Goal: Task Accomplishment & Management: Use online tool/utility

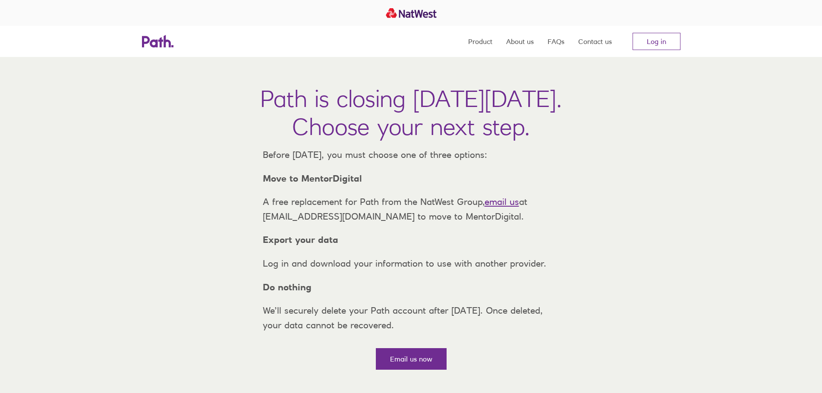
click at [661, 31] on nav "Product About us FAQs Contact us Log in" at bounding box center [574, 41] width 212 height 31
click at [646, 45] on link "Log in" at bounding box center [657, 41] width 48 height 17
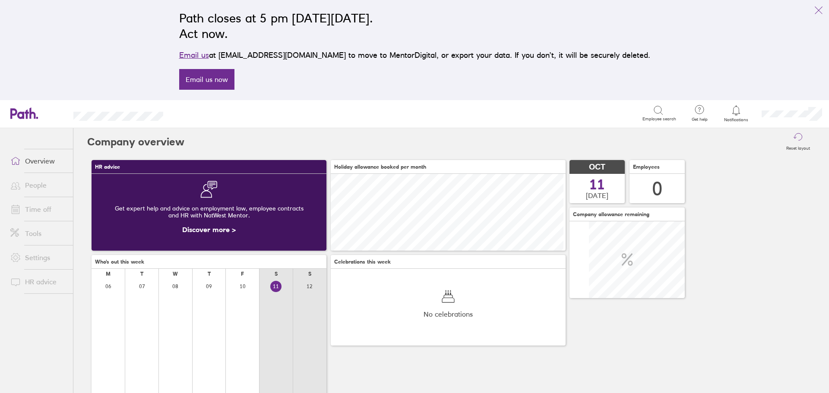
scroll to position [77, 235]
click at [31, 190] on link "People" at bounding box center [37, 185] width 69 height 17
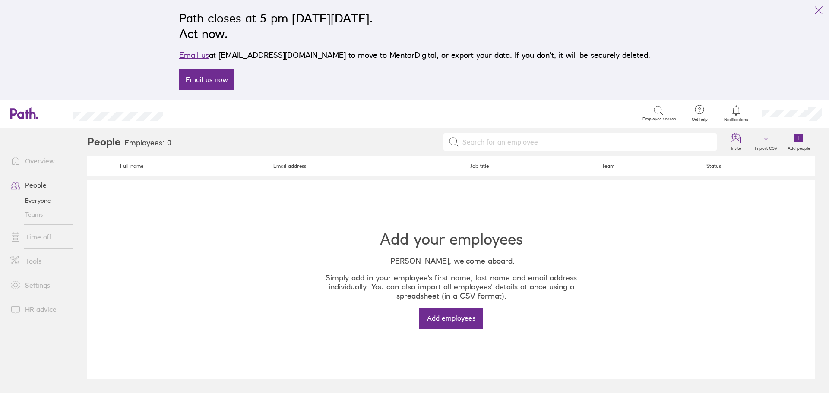
click at [33, 243] on link "Time off" at bounding box center [37, 236] width 69 height 17
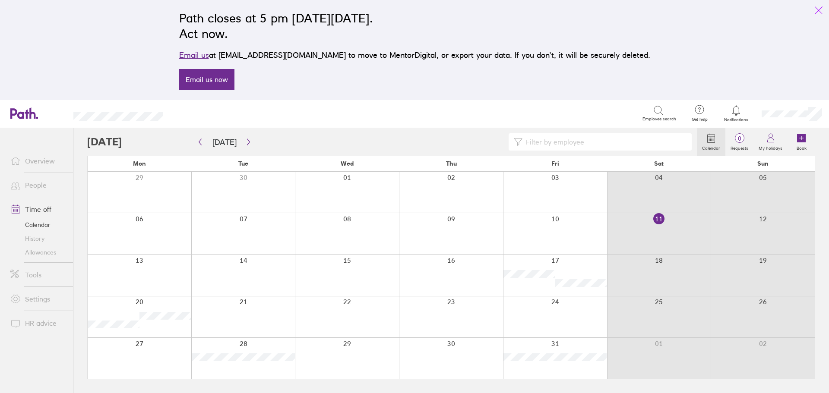
click at [816, 9] on icon "link" at bounding box center [818, 10] width 10 height 10
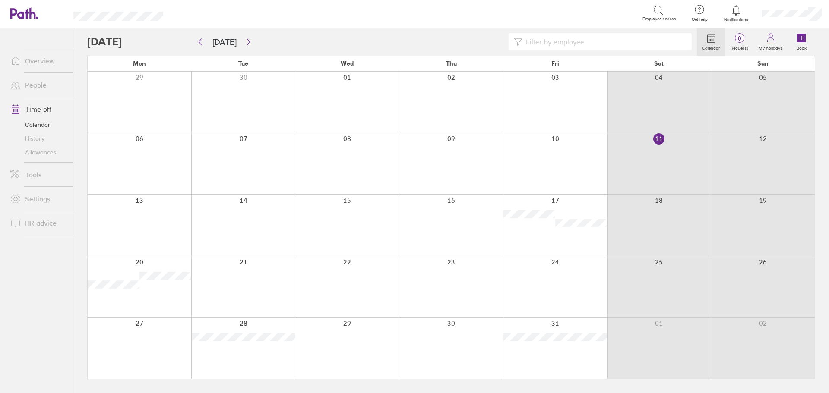
click at [33, 62] on link "Overview" at bounding box center [37, 60] width 69 height 17
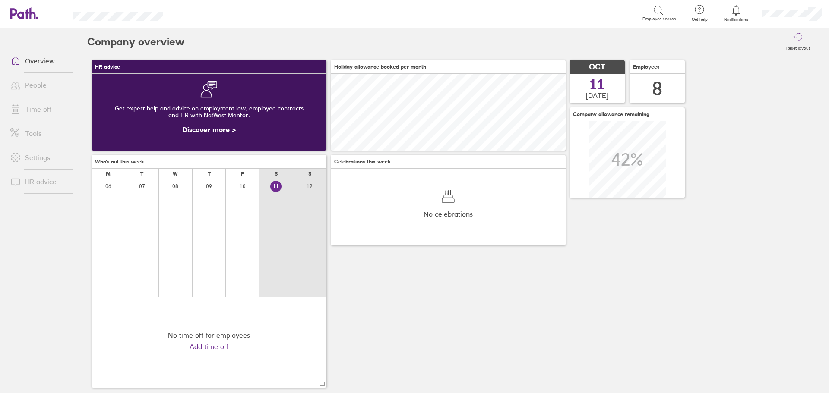
scroll to position [77, 235]
click at [35, 161] on link "Settings" at bounding box center [37, 157] width 69 height 17
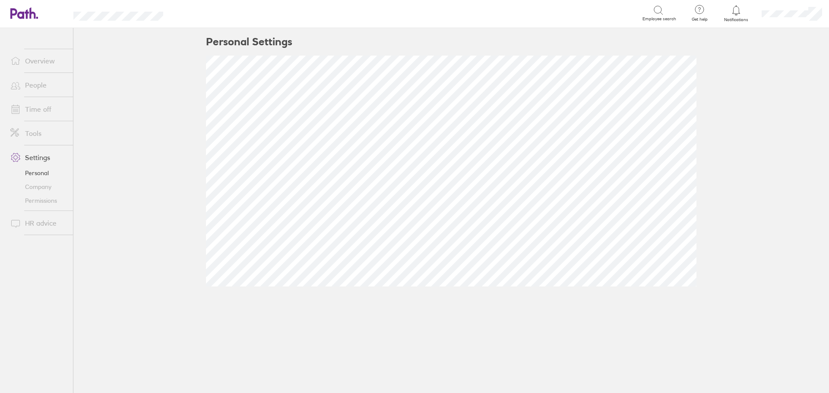
click at [41, 200] on link "Permissions" at bounding box center [37, 201] width 69 height 14
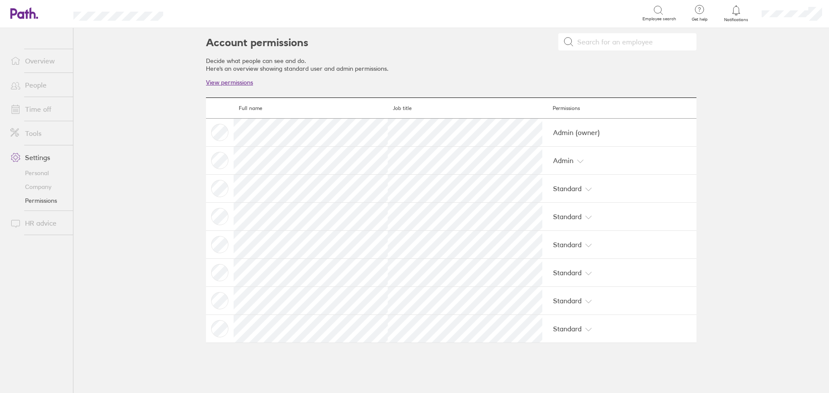
click at [36, 134] on link "Tools" at bounding box center [37, 133] width 69 height 17
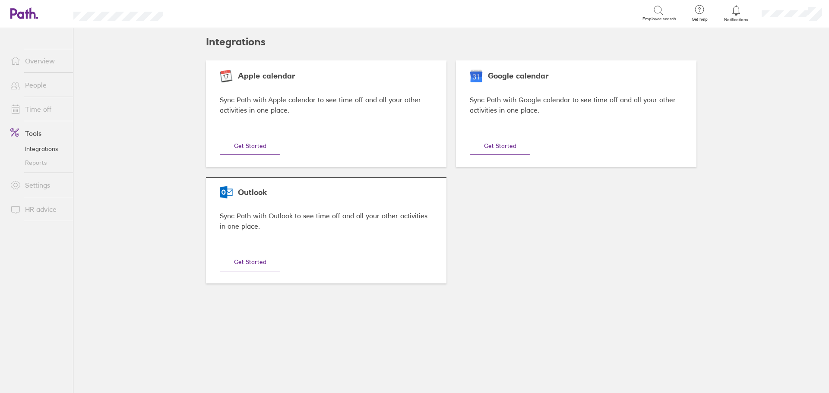
click at [509, 149] on button "Get Started" at bounding box center [500, 146] width 60 height 18
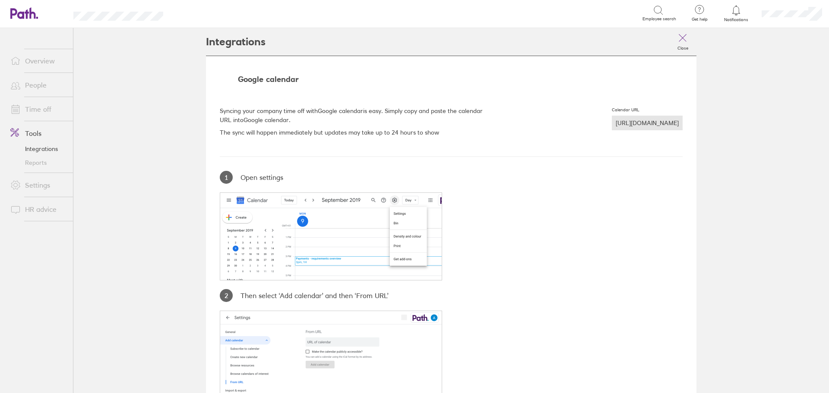
click at [612, 122] on div "https://hrapi.path.co.uk/public/calendar/a8a8930e/80c45a5a" at bounding box center [647, 123] width 71 height 15
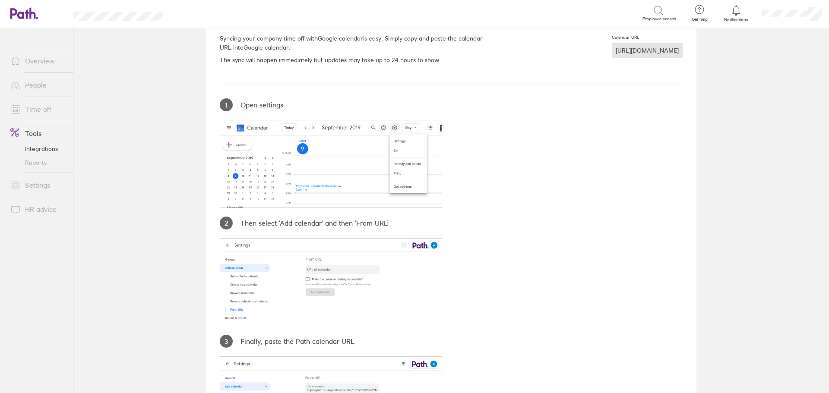
scroll to position [86, 0]
